Goal: Task Accomplishment & Management: Manage account settings

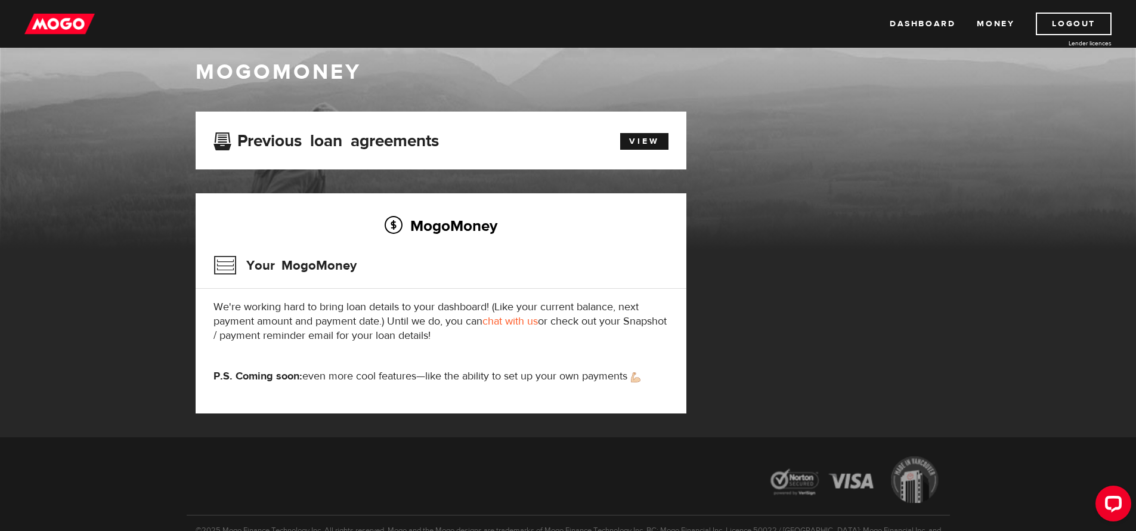
scroll to position [20, 0]
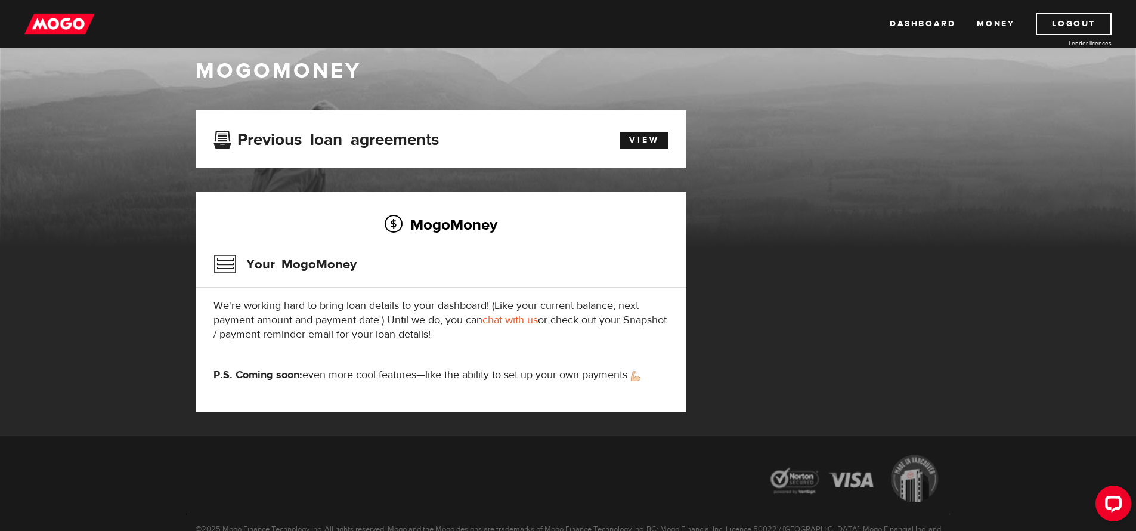
click at [523, 315] on link "chat with us" at bounding box center [509, 320] width 55 height 14
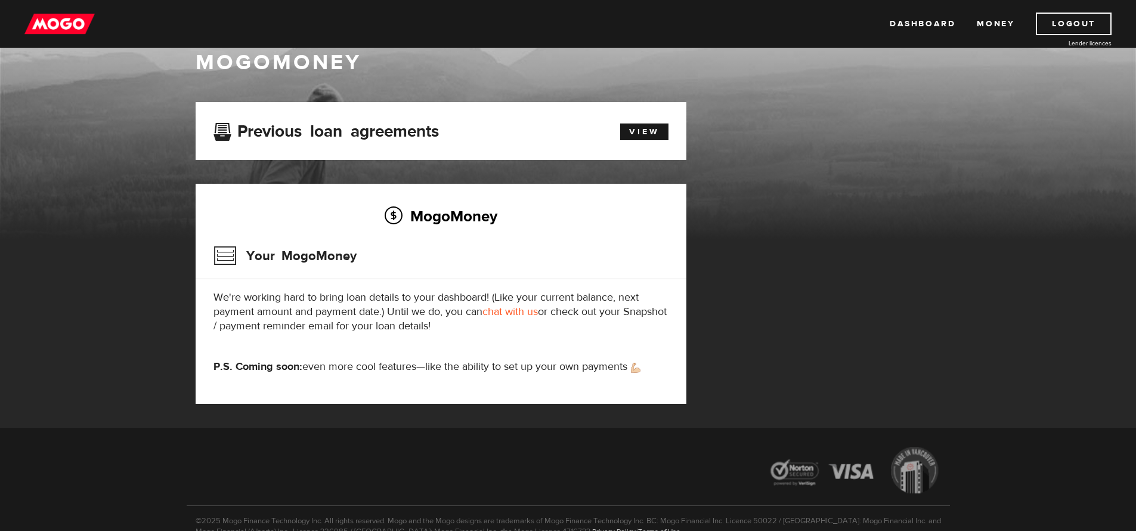
scroll to position [30, 0]
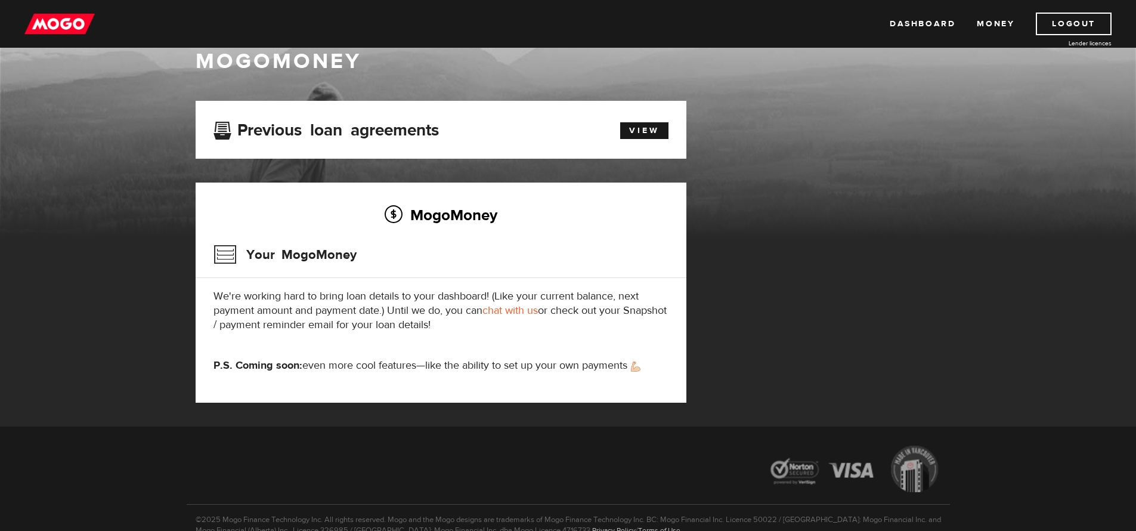
click at [611, 307] on p "We're working hard to bring loan details to your dashboard! (Like your current …" at bounding box center [440, 310] width 455 height 43
click at [649, 128] on link "View" at bounding box center [644, 130] width 48 height 17
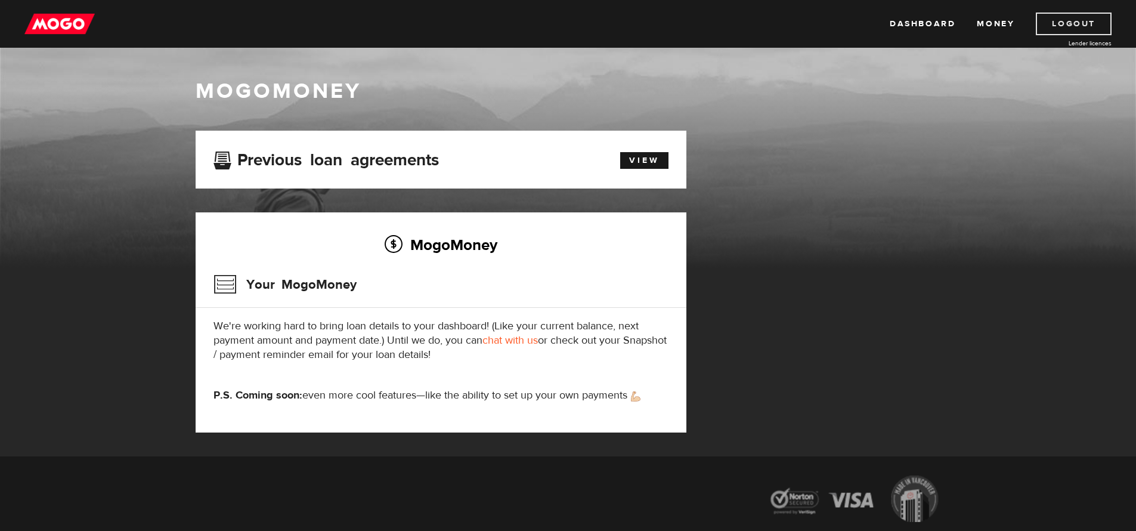
click at [1062, 24] on link "Logout" at bounding box center [1074, 24] width 76 height 23
